Goal: Obtain resource: Obtain resource

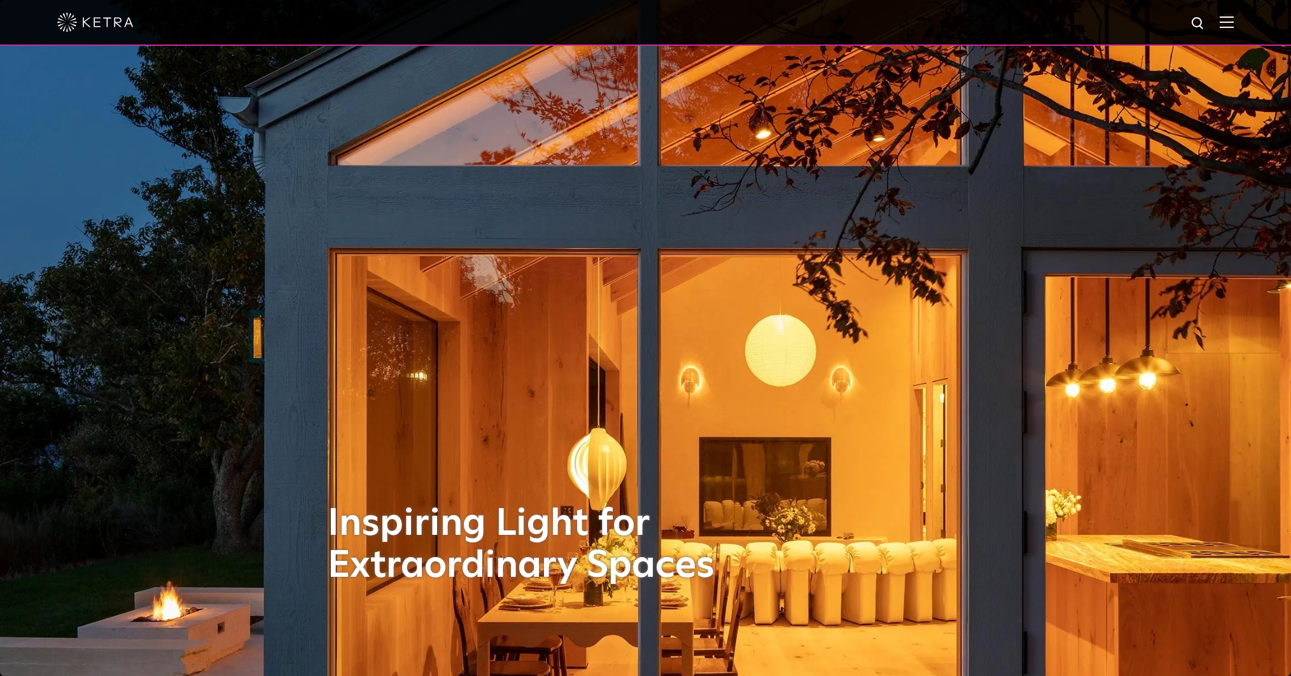
click at [1223, 20] on img at bounding box center [1227, 22] width 14 height 12
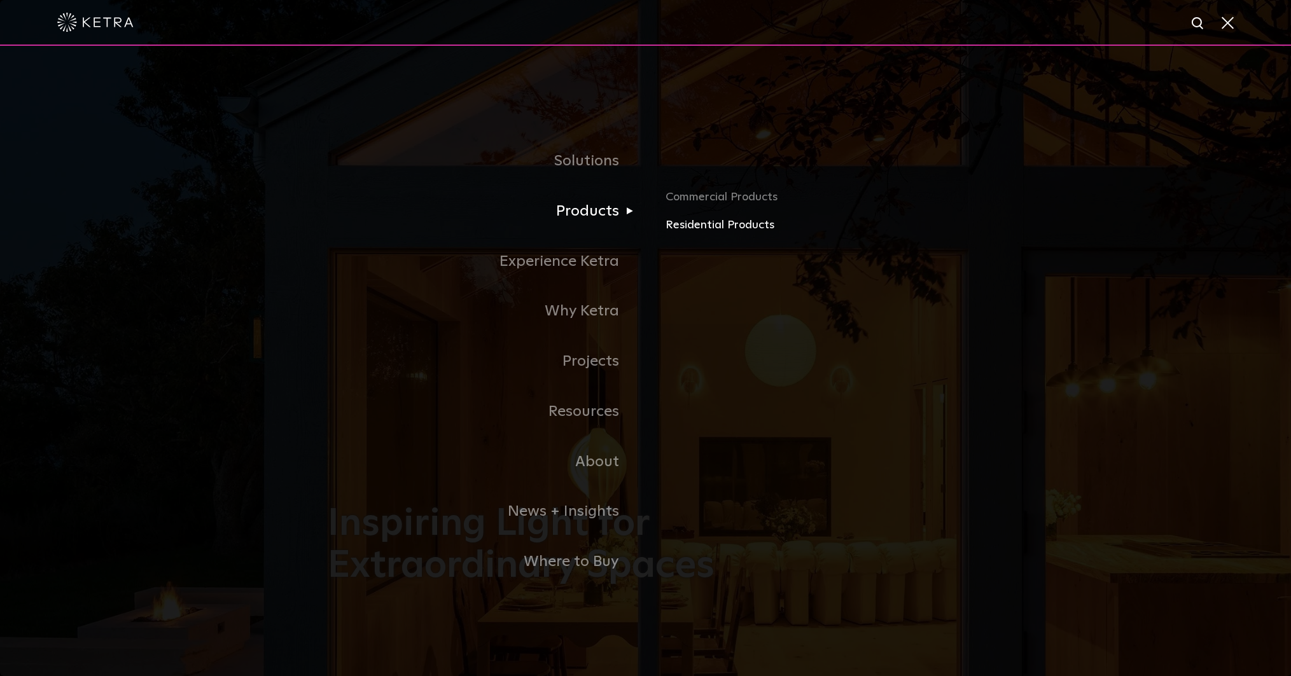
click at [704, 225] on link "Residential Products" at bounding box center [815, 225] width 298 height 18
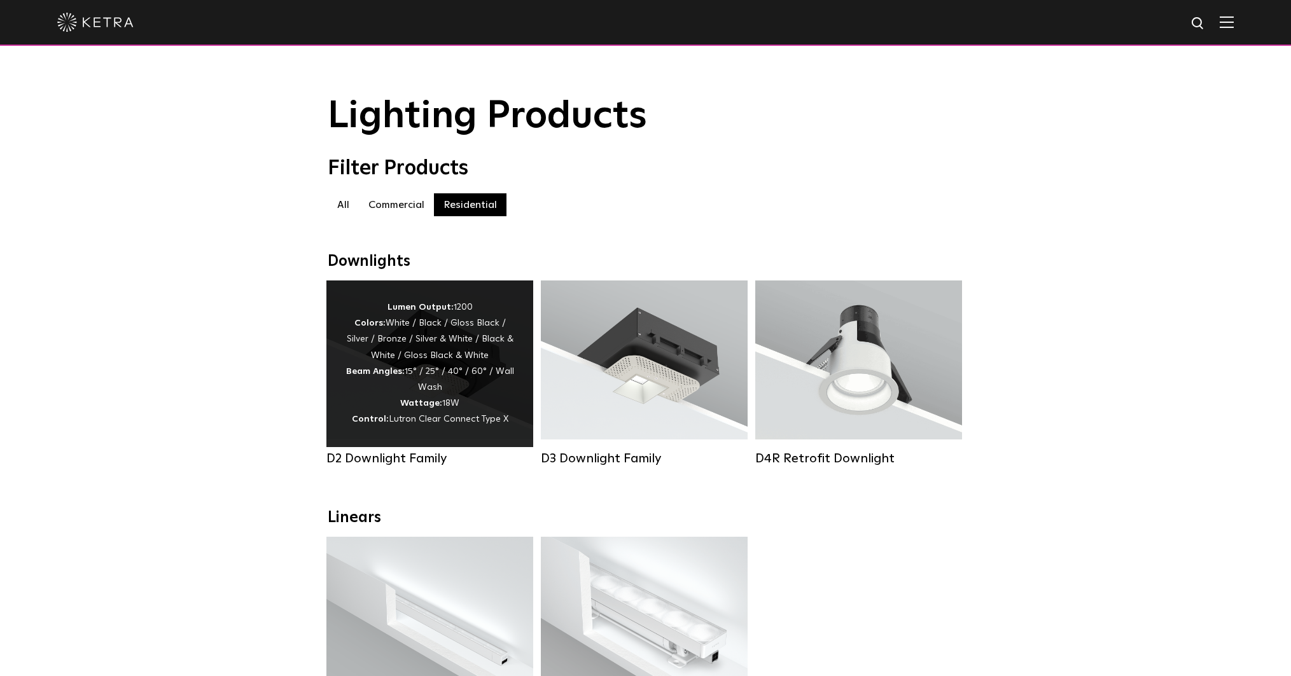
click at [475, 379] on div "Lumen Output: 1200 Colors: White / Black / Gloss Black / Silver / Bronze / Silv…" at bounding box center [429, 364] width 169 height 129
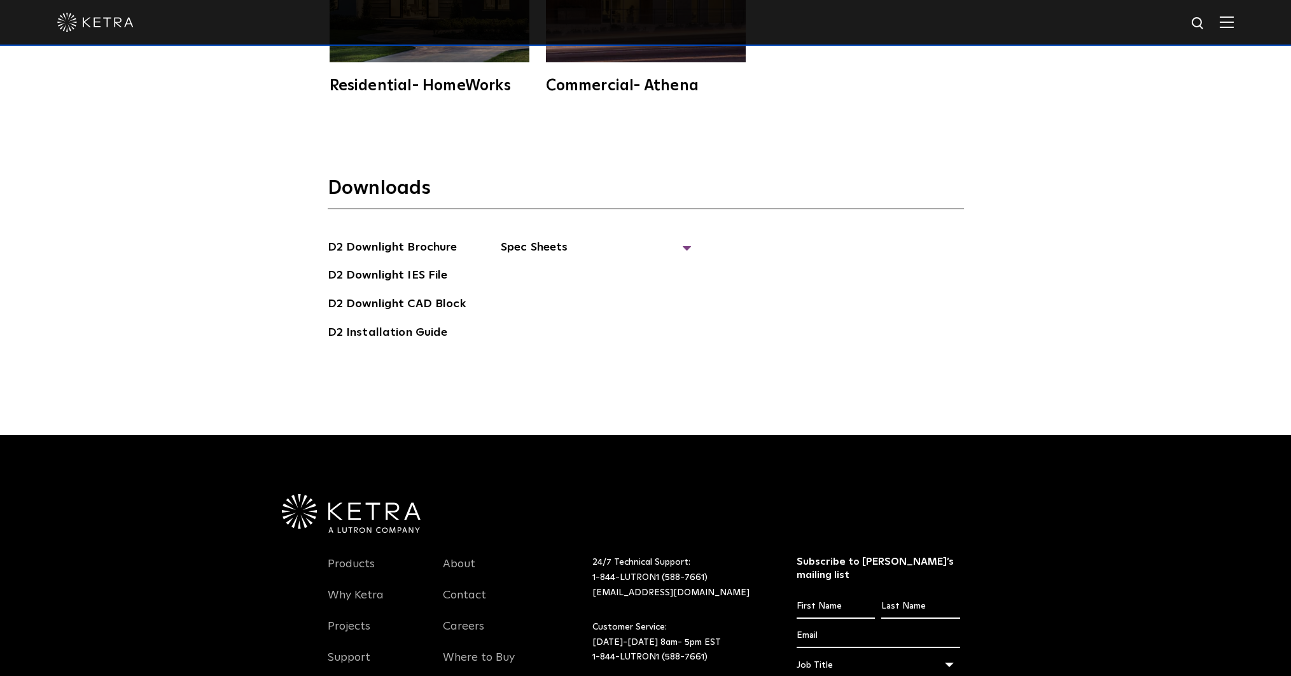
scroll to position [3906, 0]
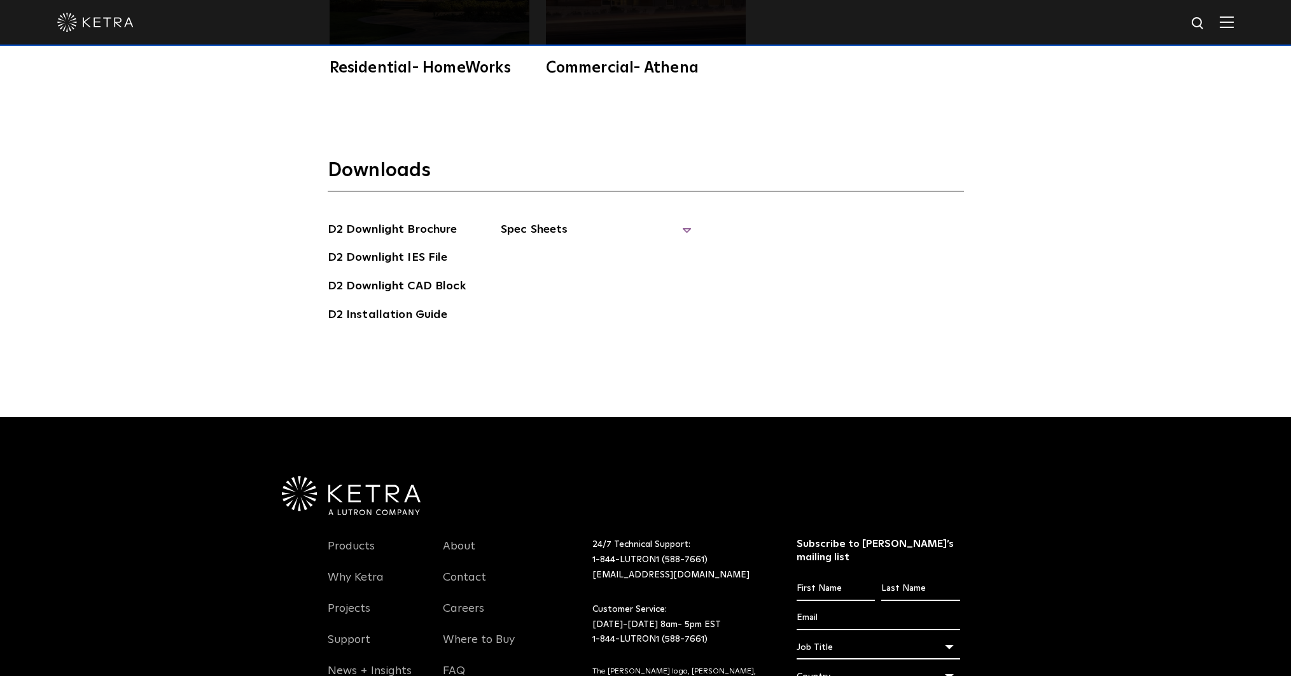
click at [685, 221] on span "Spec Sheets" at bounding box center [596, 235] width 191 height 28
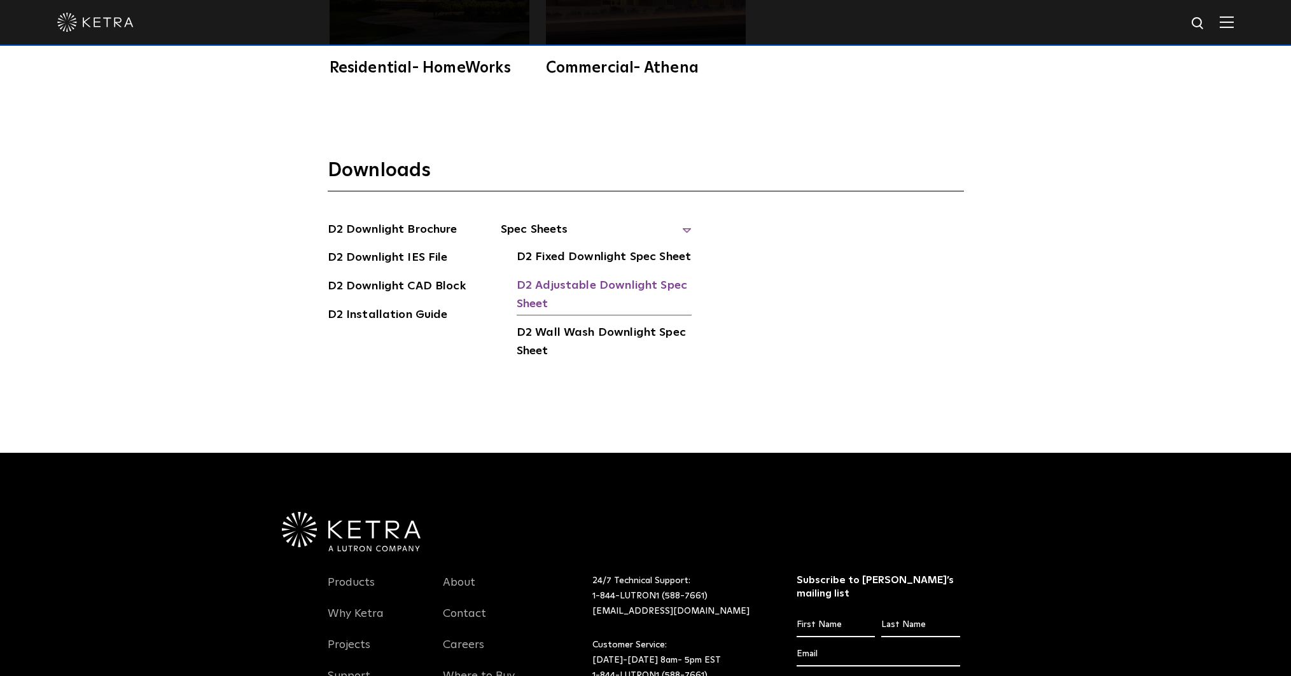
click at [607, 277] on link "D2 Adjustable Downlight Spec Sheet" at bounding box center [604, 296] width 175 height 39
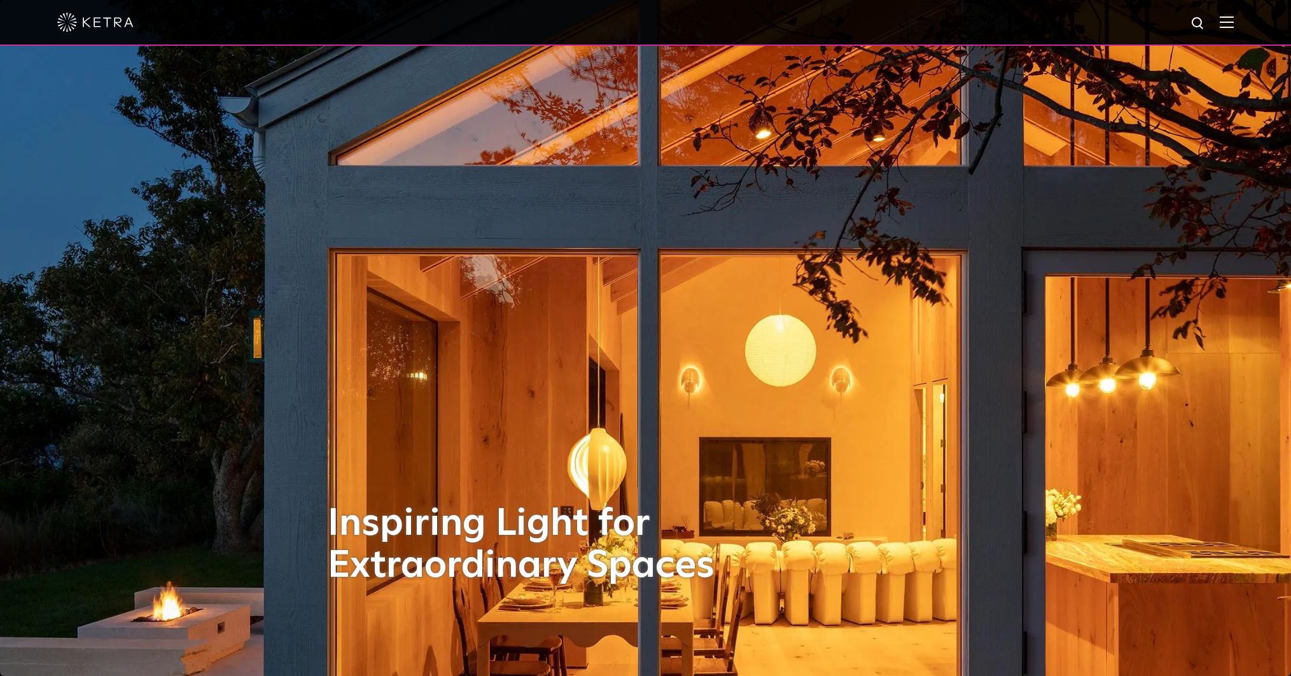
click at [1231, 20] on img at bounding box center [1227, 22] width 14 height 12
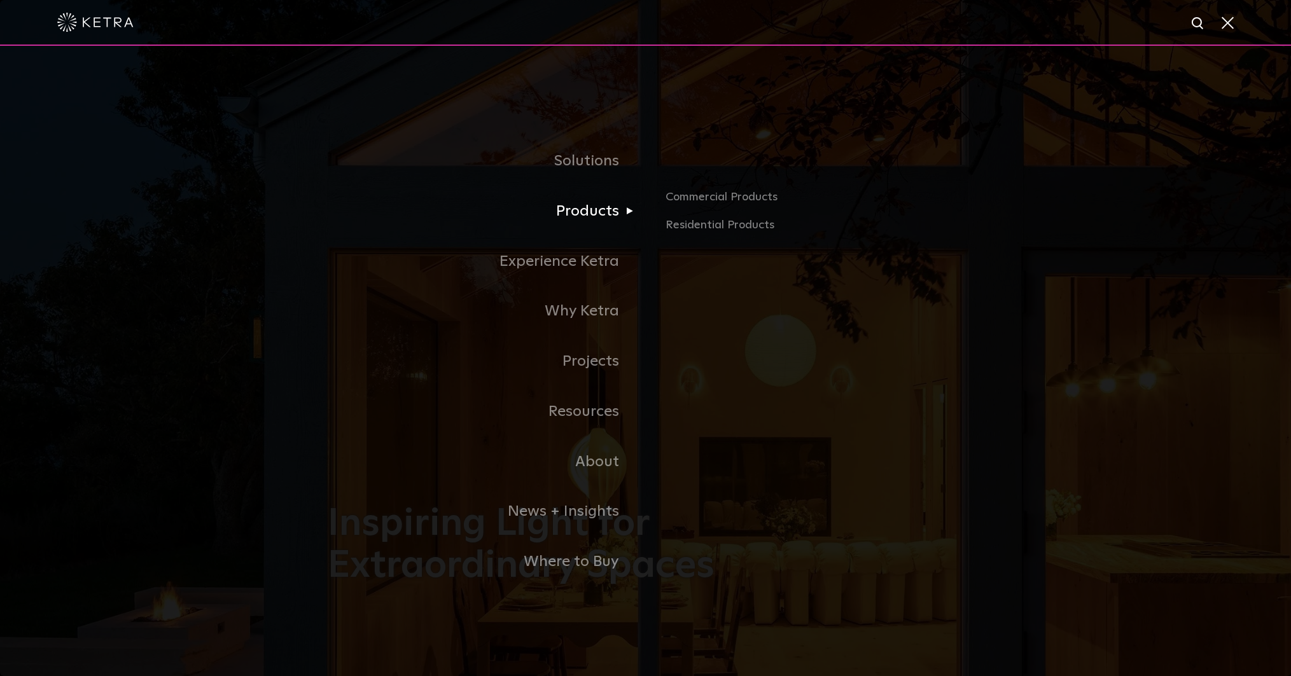
click at [620, 211] on link "Products" at bounding box center [487, 211] width 318 height 50
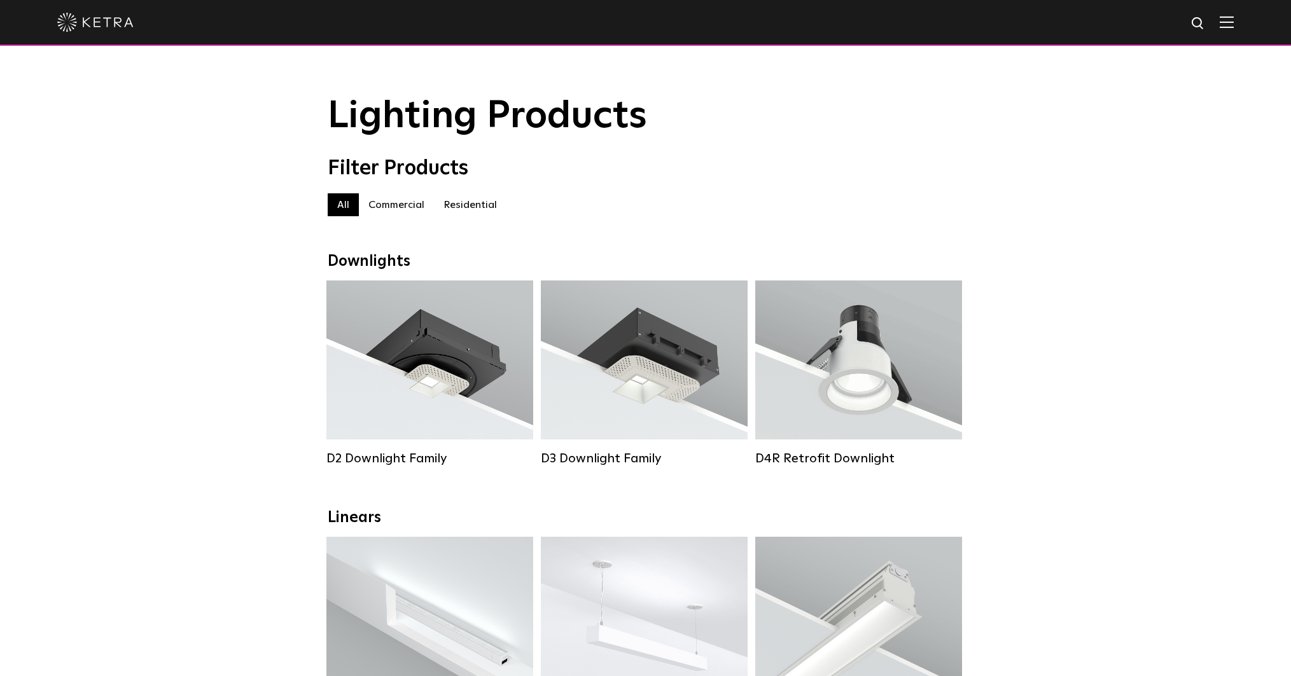
click at [389, 199] on label "Commercial" at bounding box center [396, 204] width 75 height 23
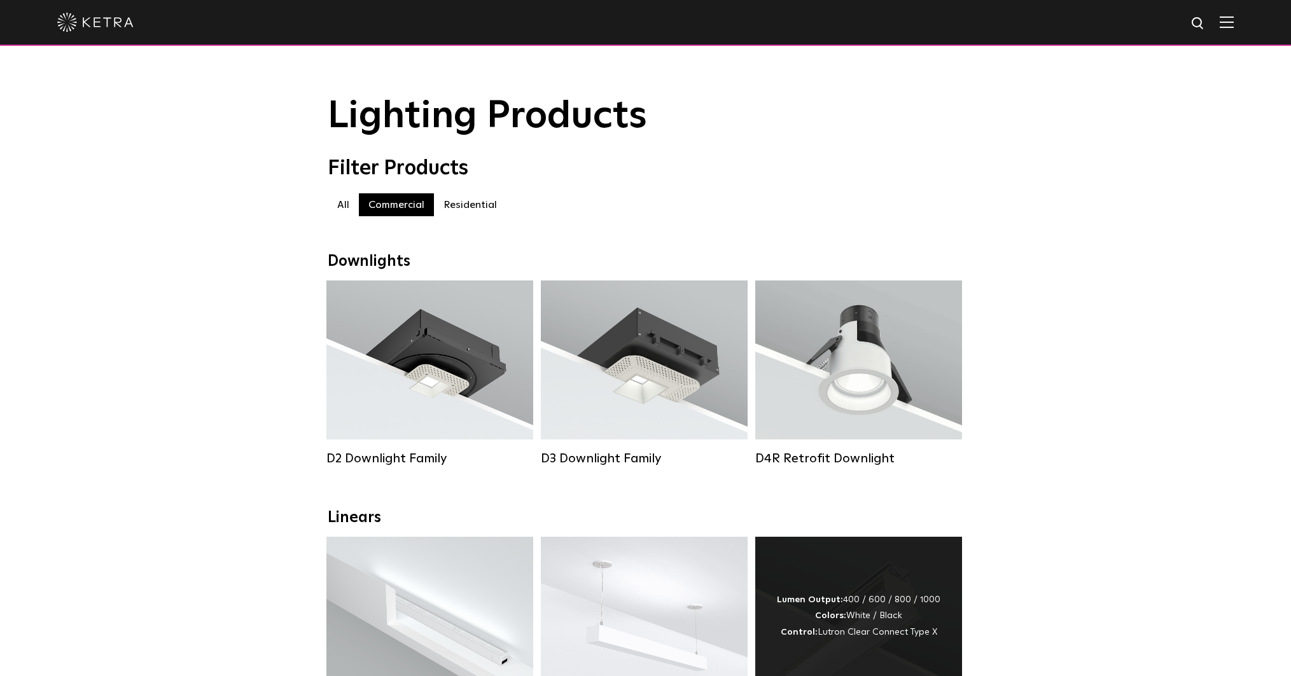
click at [810, 564] on div "Lumen Output: 400 / 600 / 800 / 1000 Colors: White / Black Control: Lutron Clea…" at bounding box center [858, 616] width 207 height 159
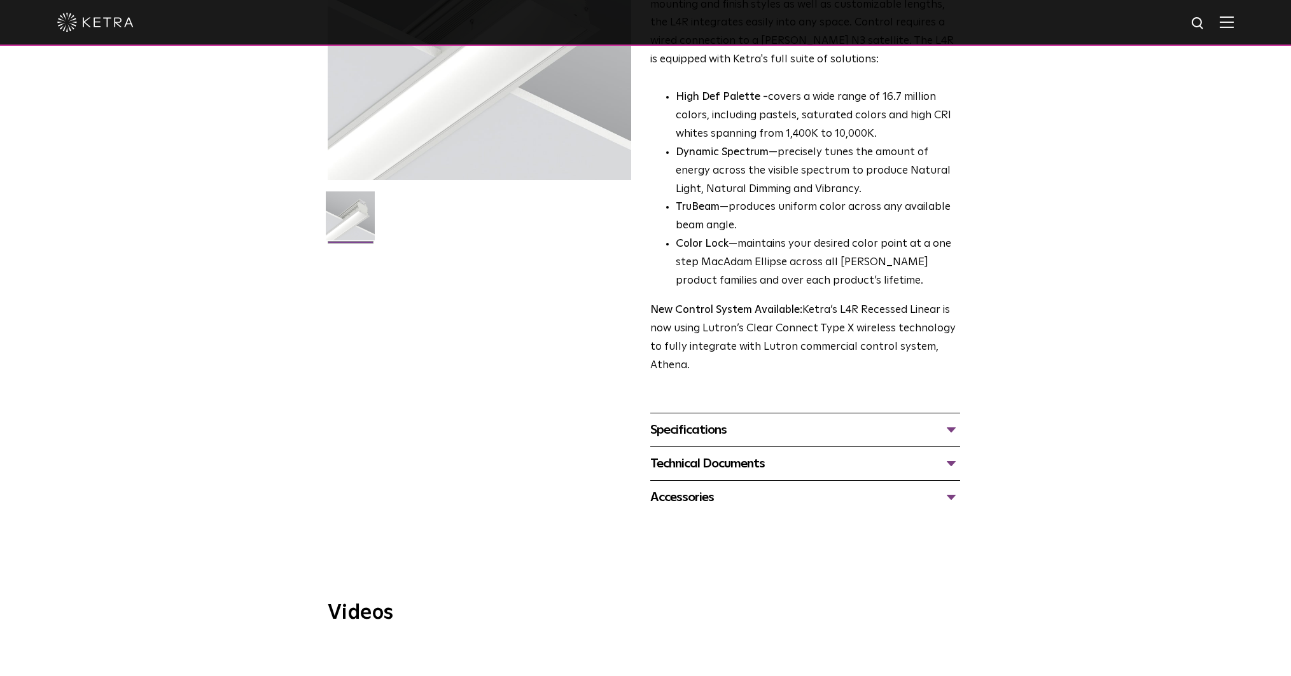
scroll to position [246, 0]
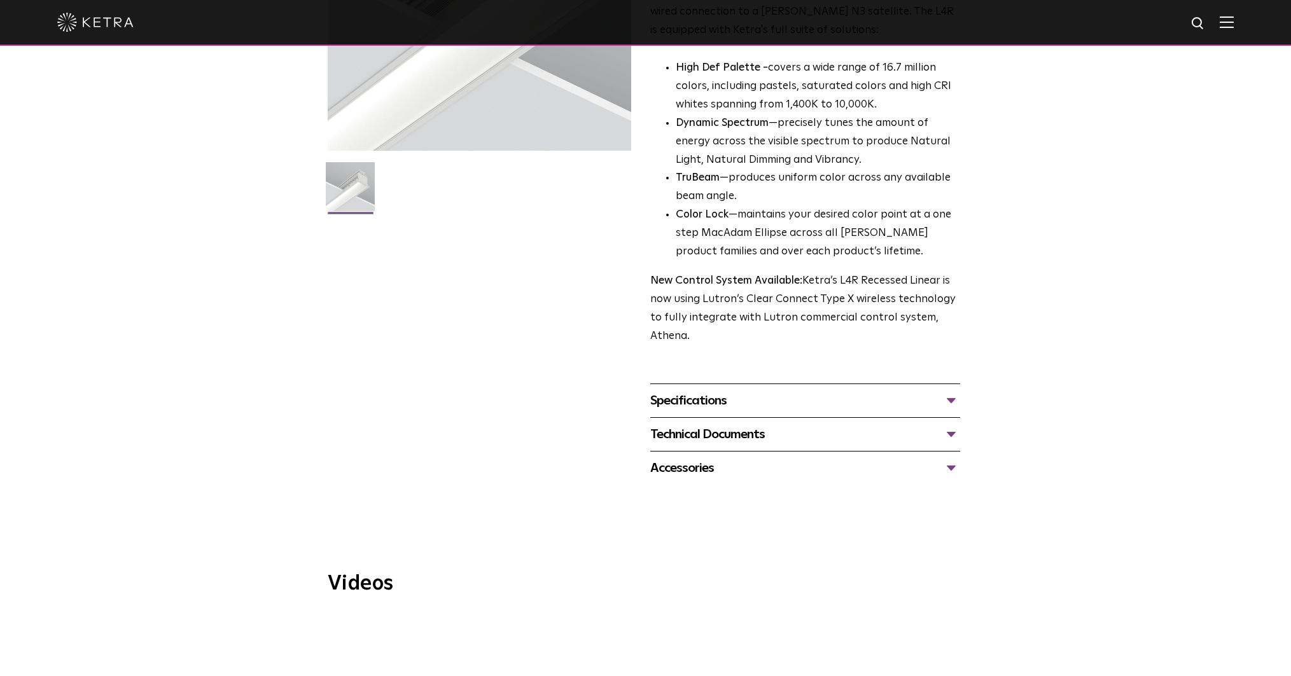
click at [950, 401] on div "Specifications" at bounding box center [805, 401] width 310 height 20
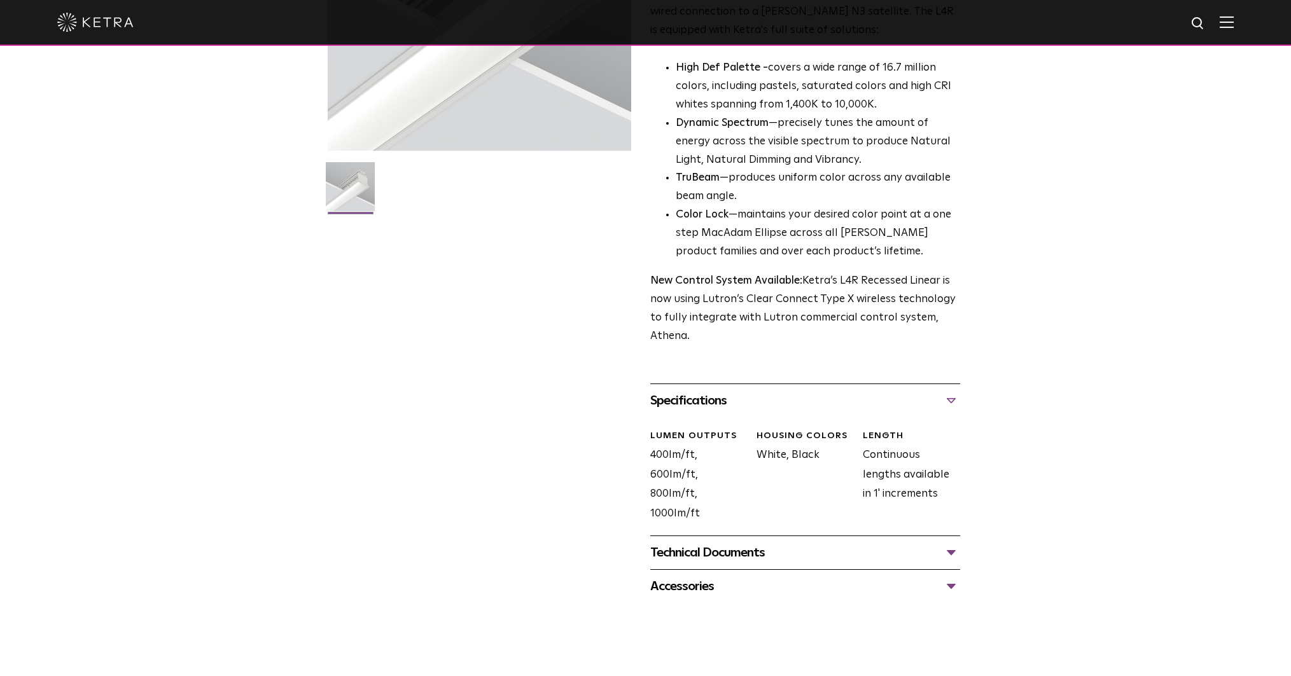
click at [949, 554] on div "Technical Documents" at bounding box center [805, 553] width 310 height 20
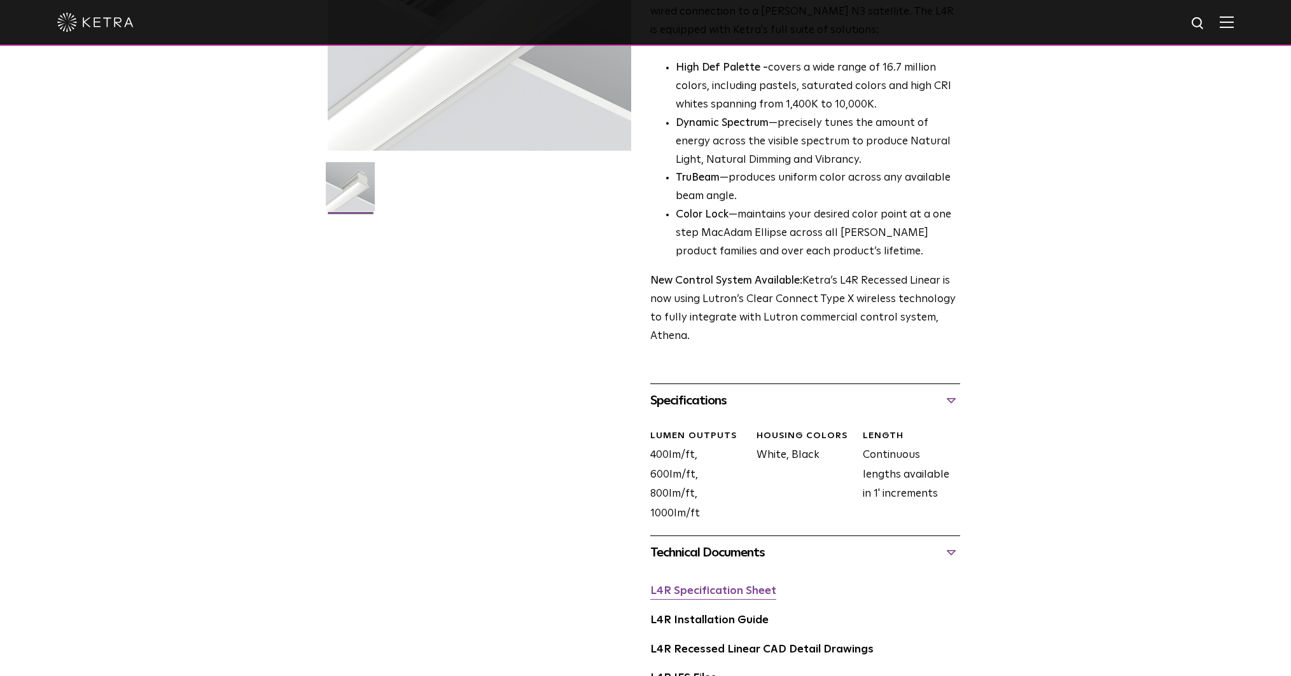
click at [744, 591] on link "L4R Specification Sheet" at bounding box center [713, 591] width 126 height 11
